Goal: Find specific page/section: Find specific page/section

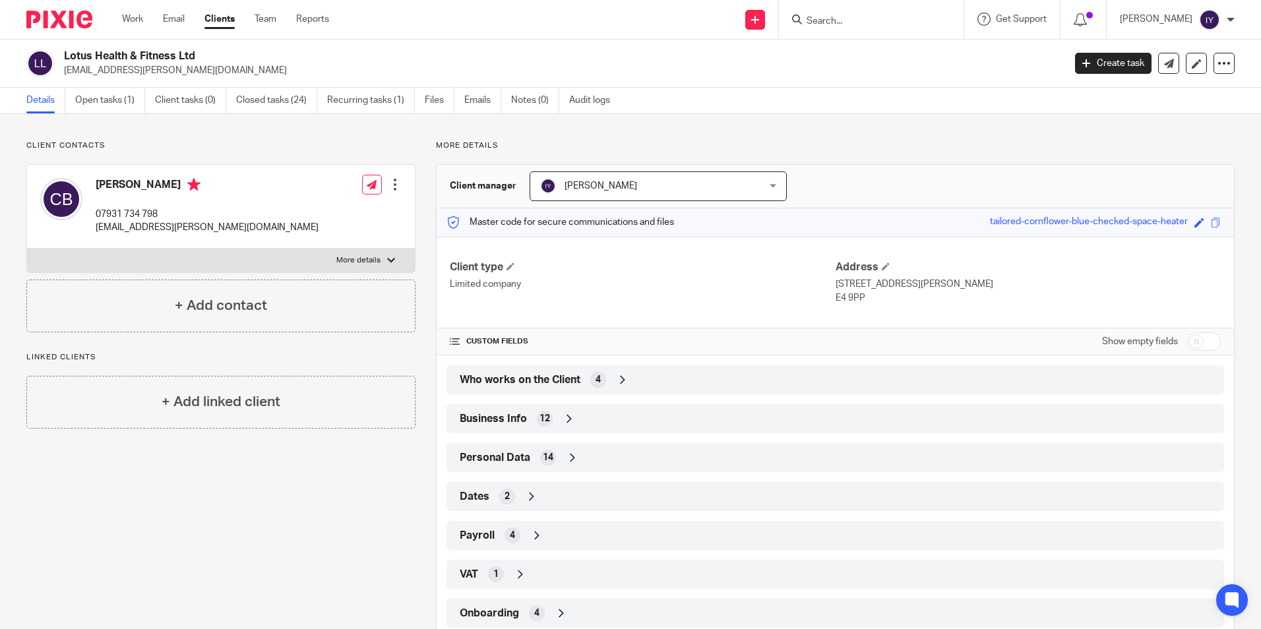
click at [569, 384] on span "Who works on the Client" at bounding box center [520, 380] width 121 height 14
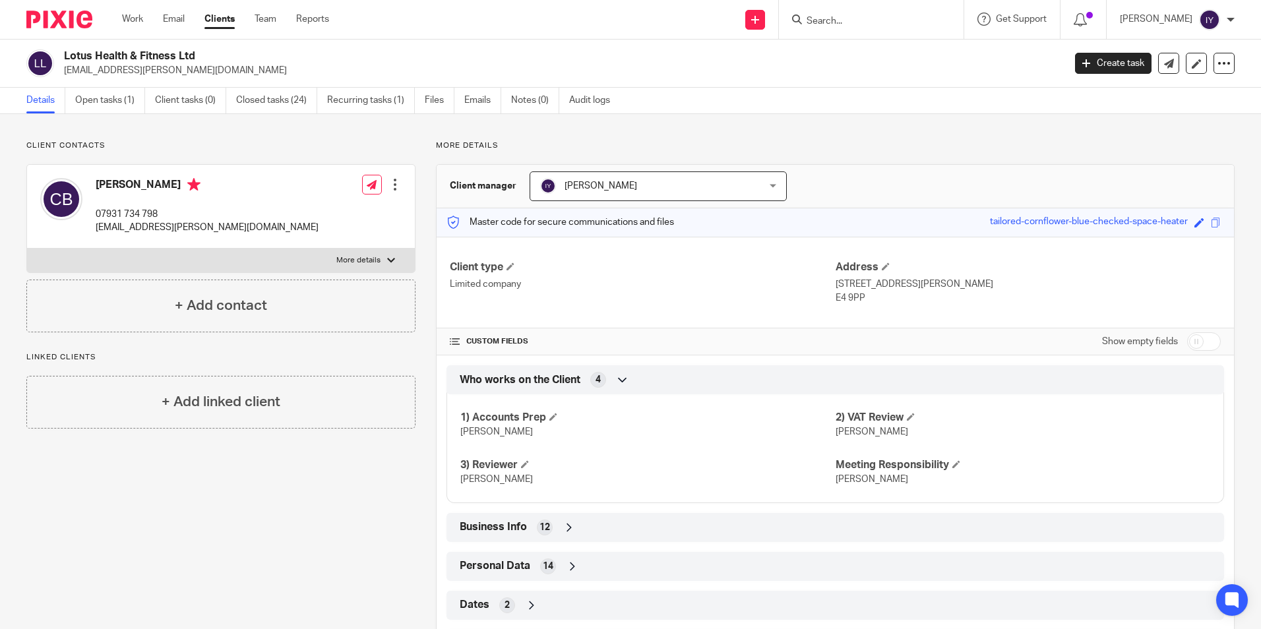
click at [690, 383] on div "Who works on the Client 4" at bounding box center [835, 380] width 758 height 22
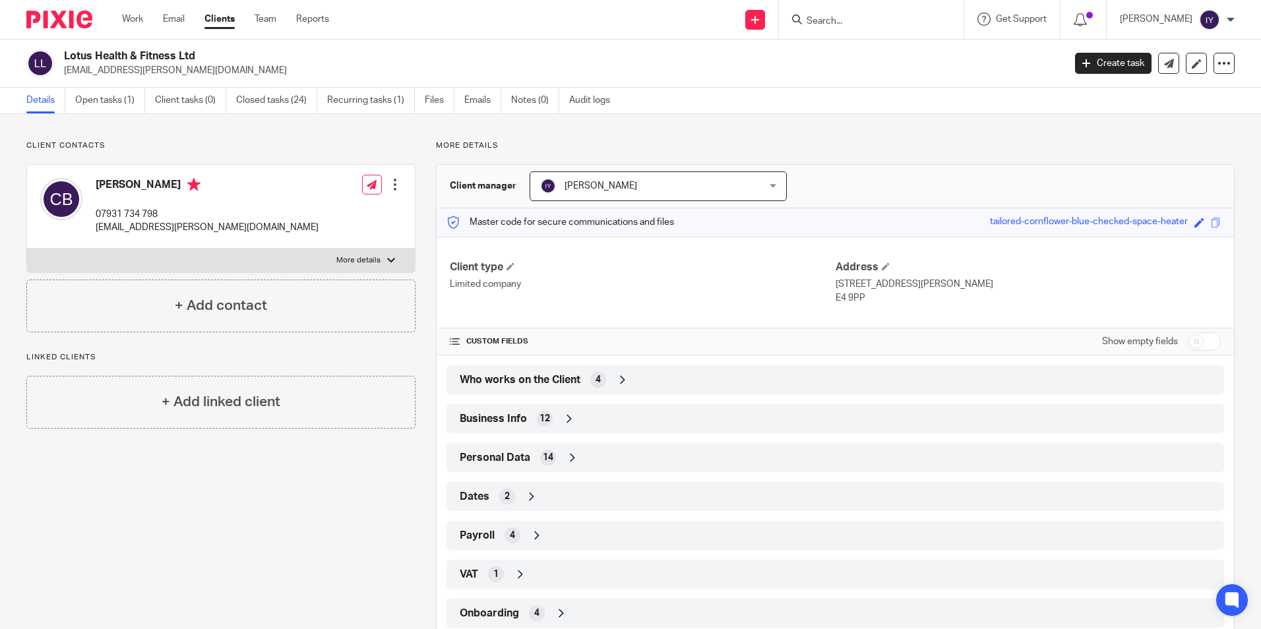
click at [603, 144] on p "More details" at bounding box center [835, 145] width 799 height 11
click at [880, 24] on input "Search" at bounding box center [864, 22] width 119 height 12
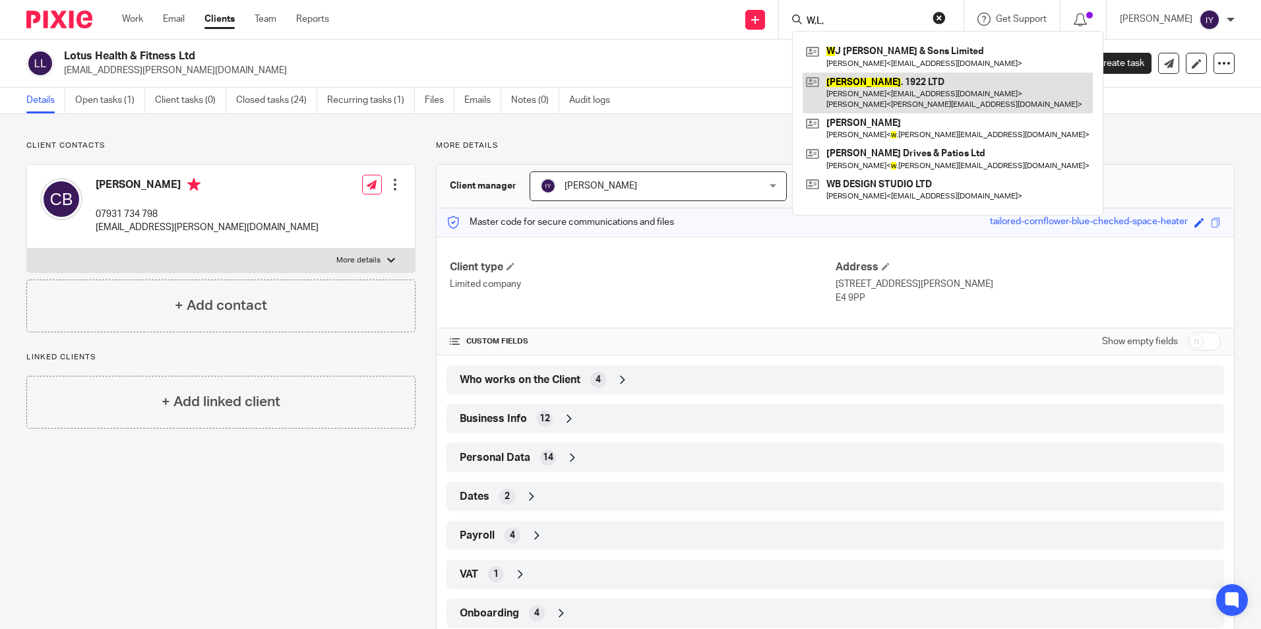
type input "W,L,"
click at [898, 101] on link at bounding box center [948, 93] width 290 height 41
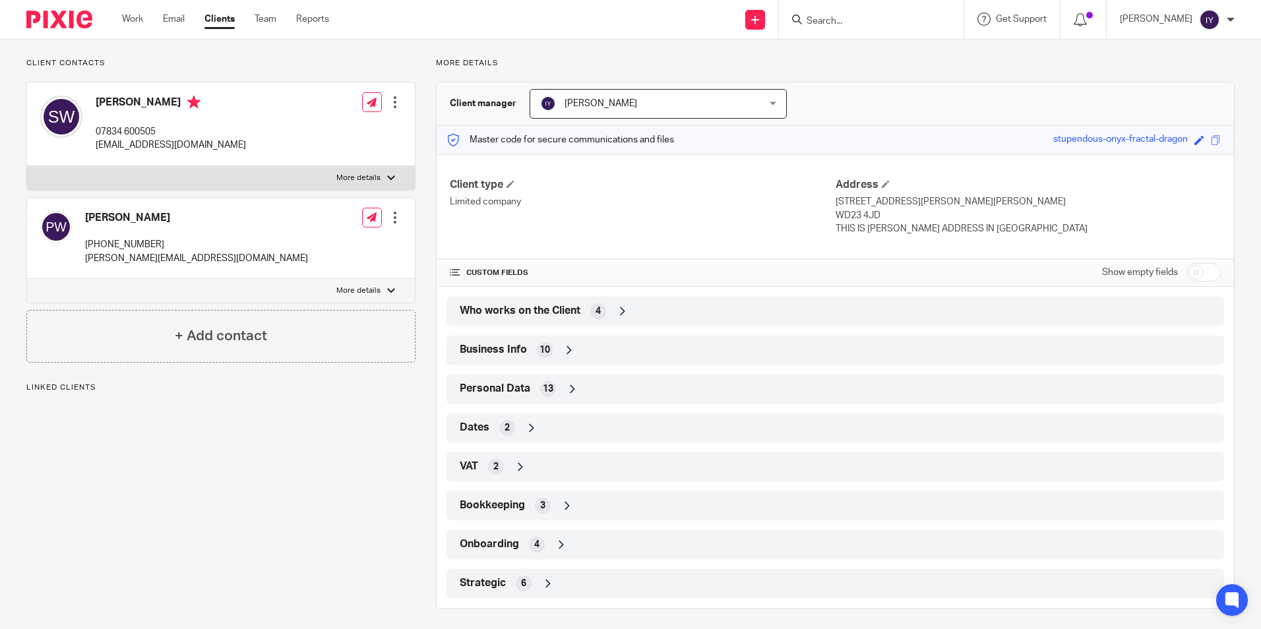
scroll to position [88, 0]
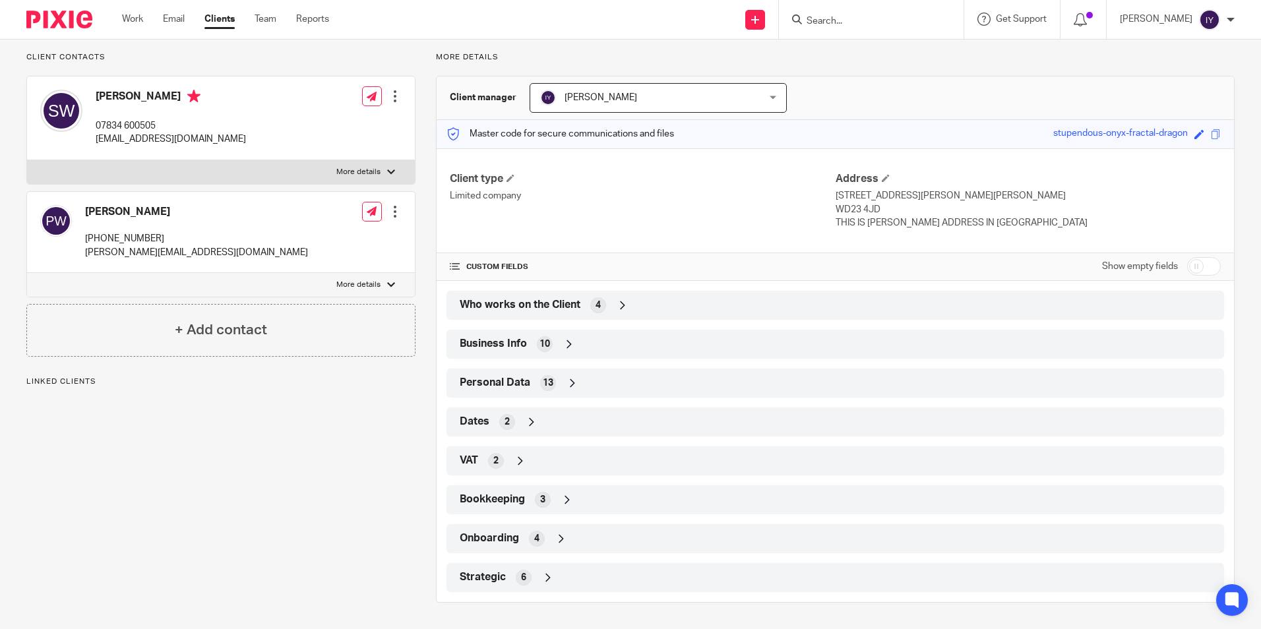
click at [507, 425] on div "2" at bounding box center [507, 422] width 16 height 16
